Goal: Book appointment/travel/reservation

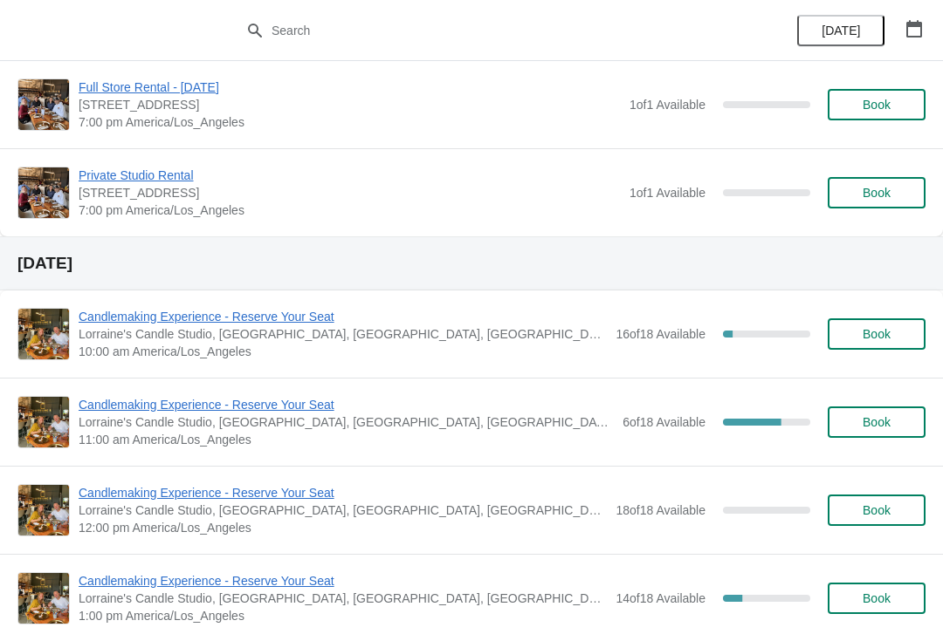
scroll to position [3134, 0]
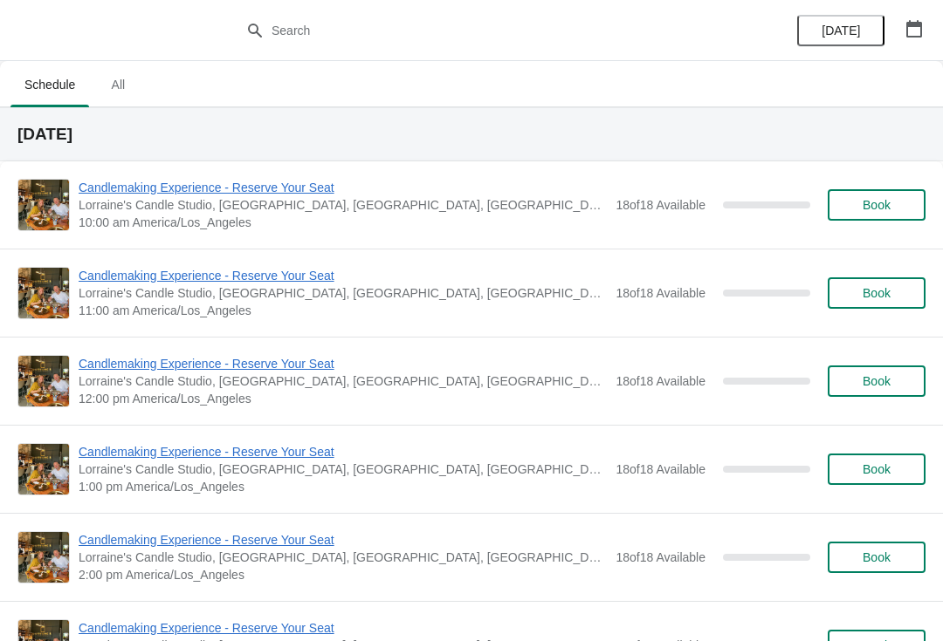
click at [914, 17] on button "button" at bounding box center [913, 28] width 31 height 31
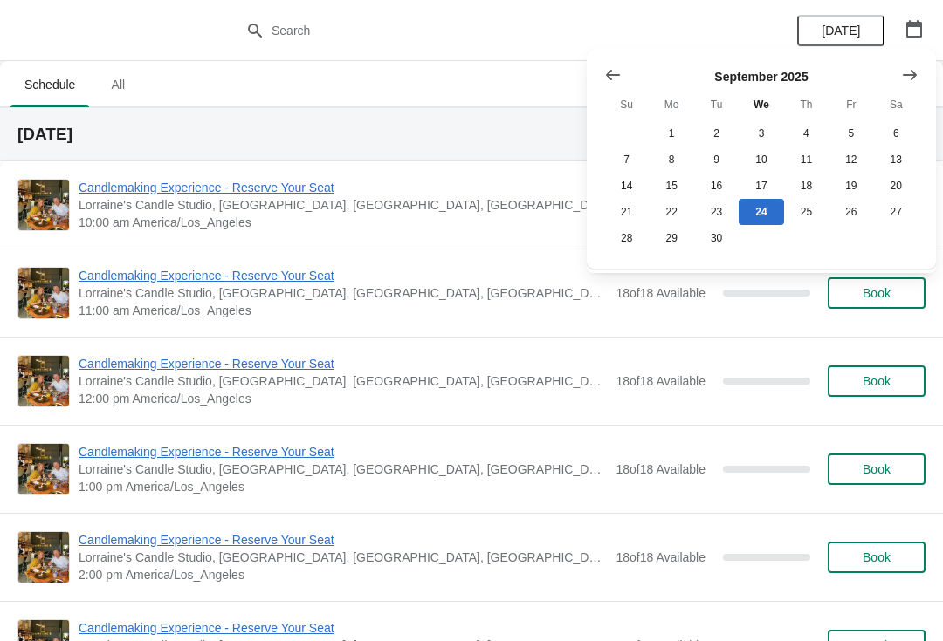
click at [914, 72] on icon "Show next month, October 2025" at bounding box center [909, 74] width 17 height 17
click at [894, 156] on button "11" at bounding box center [896, 160] width 45 height 26
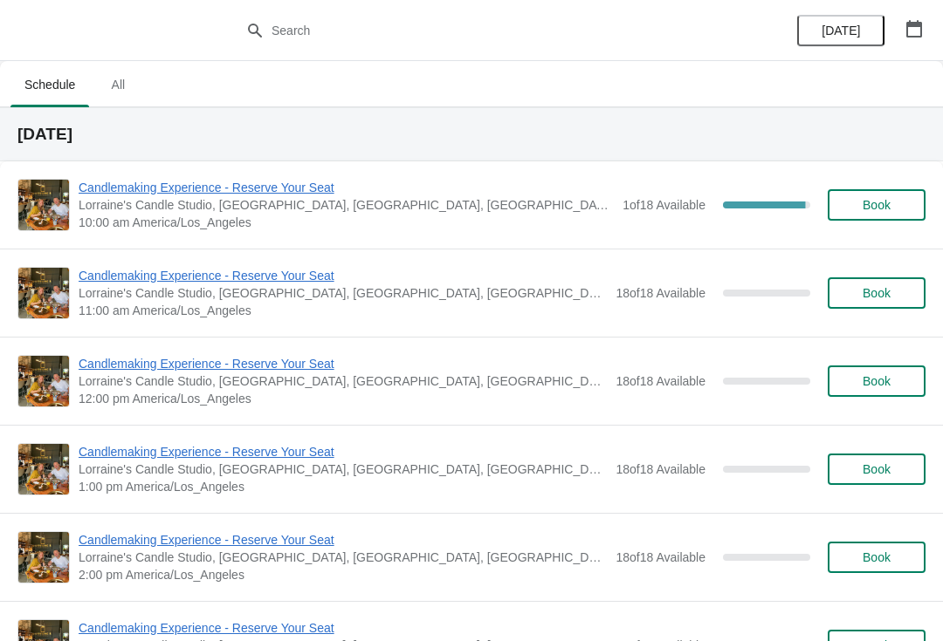
click at [141, 193] on span "Candlemaking Experience - Reserve Your Seat" at bounding box center [346, 187] width 535 height 17
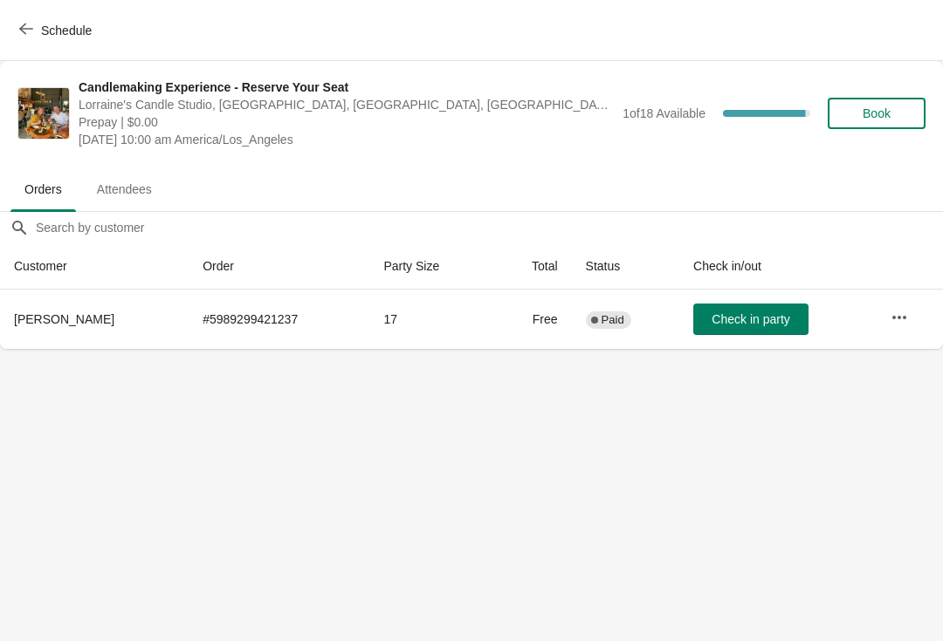
click at [48, 305] on th "Matthew Strub" at bounding box center [94, 319] width 189 height 59
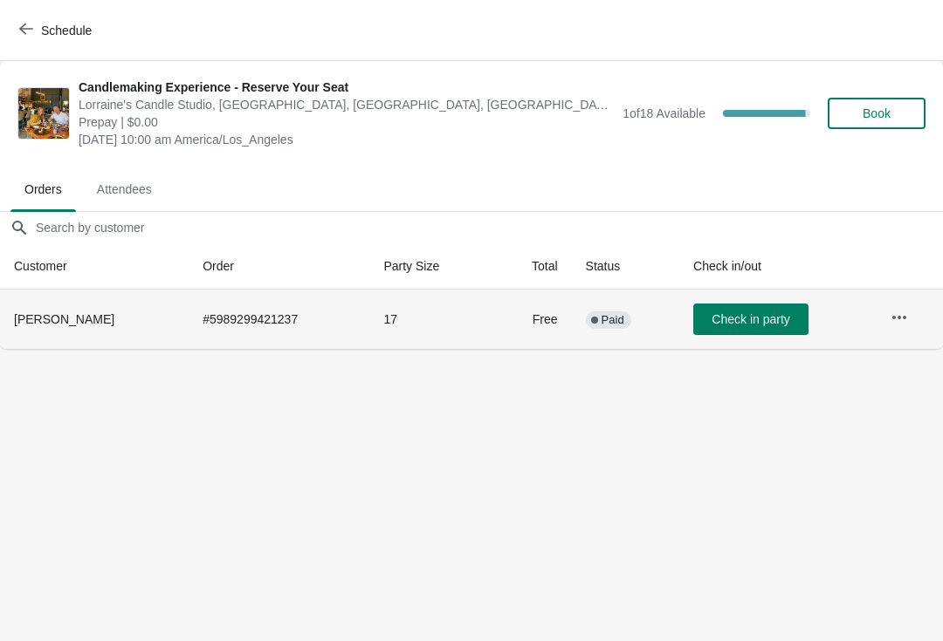
click at [898, 309] on icon "button" at bounding box center [898, 317] width 17 height 17
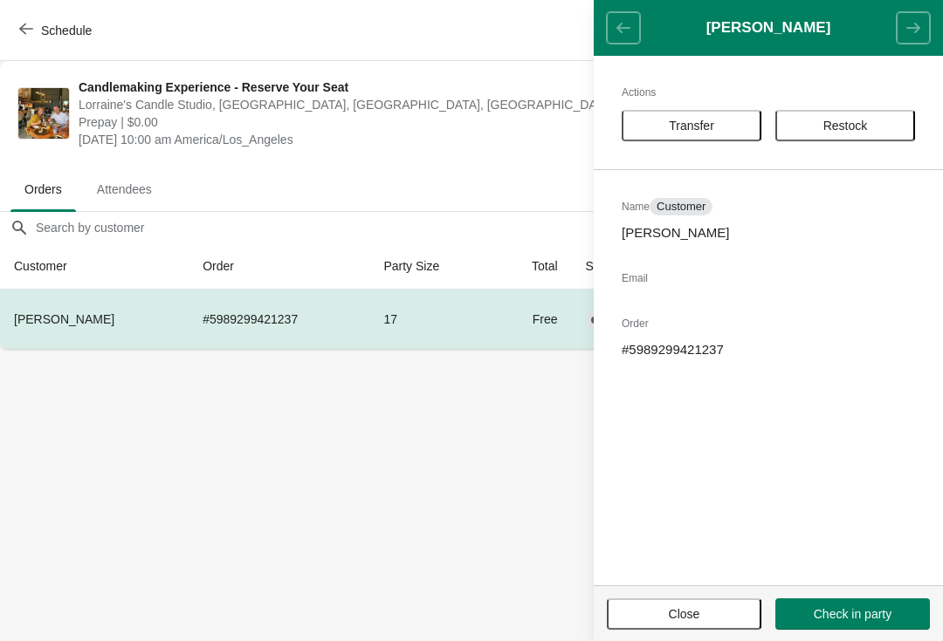
click at [463, 453] on body "Schedule Candlemaking Experience - Reserve Your Seat Lorraine's Candle Studio, …" at bounding box center [471, 320] width 943 height 641
click at [678, 615] on span "Close" at bounding box center [683, 614] width 31 height 14
